Goal: Subscribe to service/newsletter

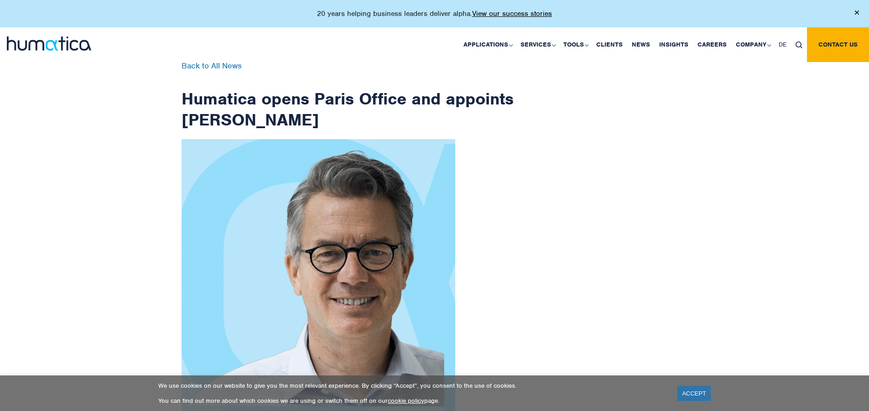
scroll to position [1455, 0]
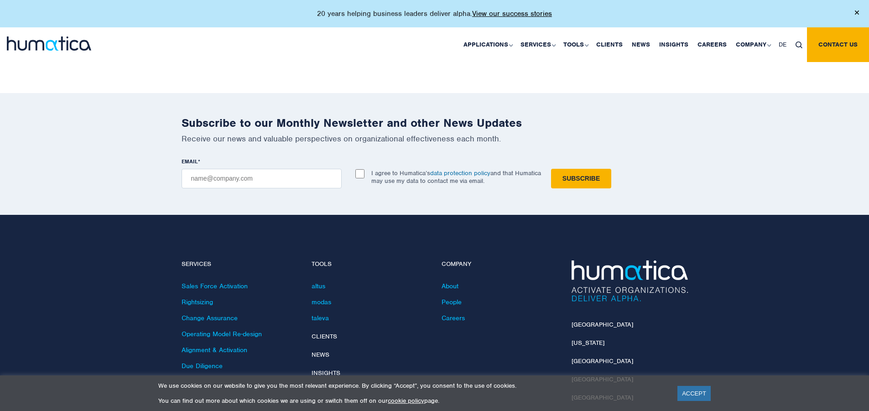
checkbox input "true"
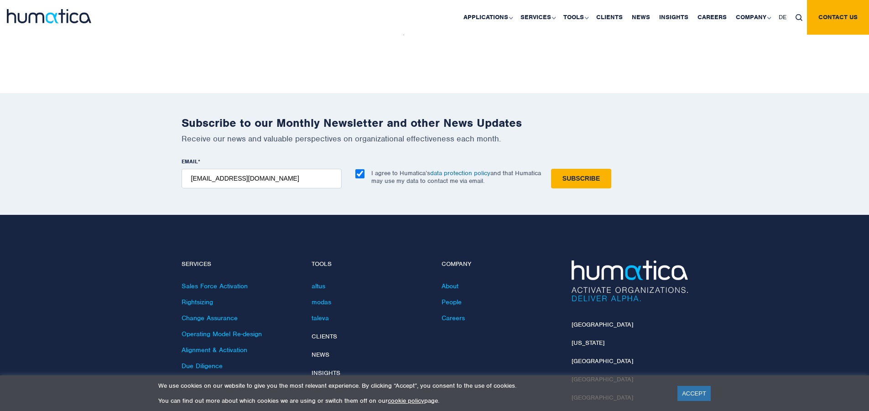
type input "[EMAIL_ADDRESS][DOMAIN_NAME]"
click at [551, 169] on input "Subscribe" at bounding box center [581, 179] width 60 height 20
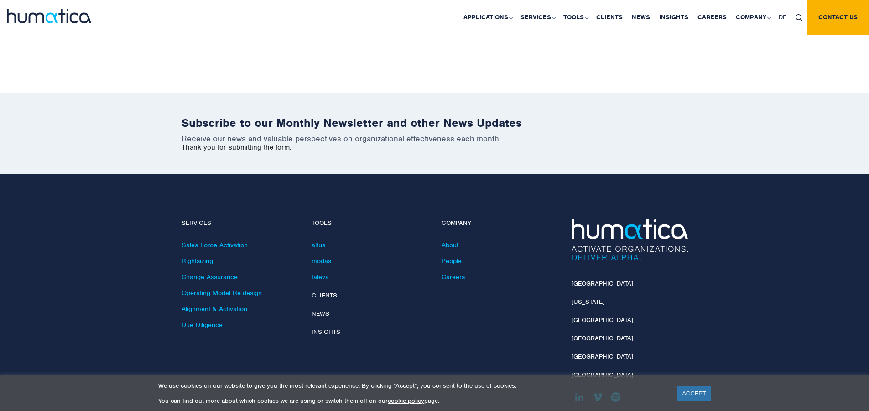
scroll to position [1414, 0]
